Goal: Task Accomplishment & Management: Complete application form

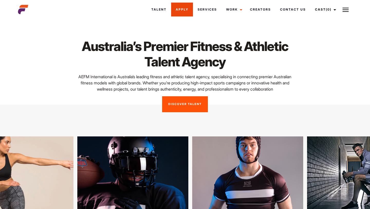
click at [186, 9] on link "Apply" at bounding box center [182, 10] width 22 height 14
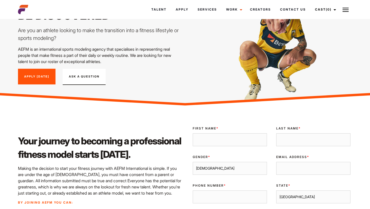
scroll to position [65, 0]
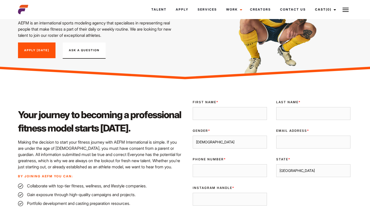
click at [218, 108] on input "First Name *" at bounding box center [230, 113] width 74 height 13
type input "[PERSON_NAME]"
type input "[EMAIL_ADDRESS][DOMAIN_NAME]"
type input "0481750712"
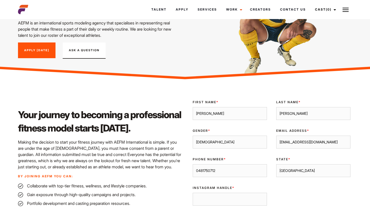
scroll to position [90, 0]
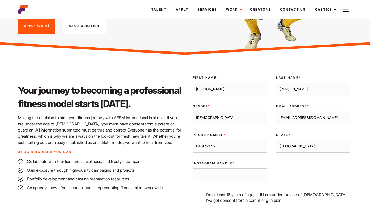
click at [297, 146] on select "Sydney Melbourne Brisbane Gold Coast Adelaide Perth Darwin Queensland Tasmania …" at bounding box center [313, 145] width 74 height 13
select select "[GEOGRAPHIC_DATA]"
click at [276, 139] on select "Sydney Melbourne Brisbane Gold Coast Adelaide Perth Darwin Queensland Tasmania …" at bounding box center [313, 145] width 74 height 13
click at [242, 174] on input "Instagram Handle *" at bounding box center [230, 174] width 74 height 13
type input "-"
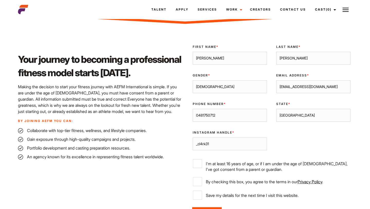
scroll to position [123, 0]
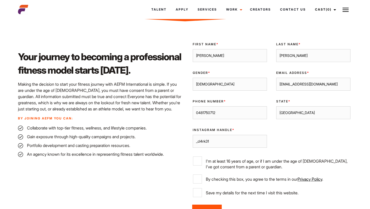
type input "_cl4rk31"
click at [198, 161] on input "I'm at least 16 years of age, or if I am under the age of [DEMOGRAPHIC_DATA], I…" at bounding box center [197, 160] width 9 height 9
checkbox input "true"
click at [199, 176] on input "By checking this box, you agree to the terms in our Privacy Policy ." at bounding box center [197, 178] width 9 height 9
checkbox input "true"
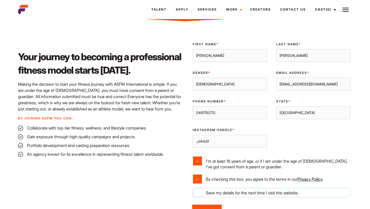
click at [197, 191] on input "Save my details for the next time I visit this website." at bounding box center [197, 192] width 9 height 9
checkbox input "true"
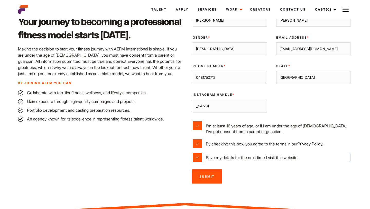
scroll to position [163, 0]
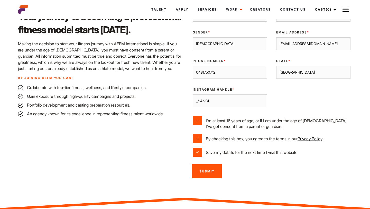
click at [209, 171] on input "Submit" at bounding box center [207, 171] width 30 height 14
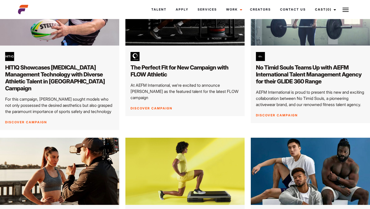
scroll to position [394, 0]
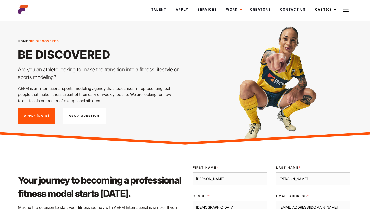
select select "[GEOGRAPHIC_DATA]"
